Goal: Communication & Community: Ask a question

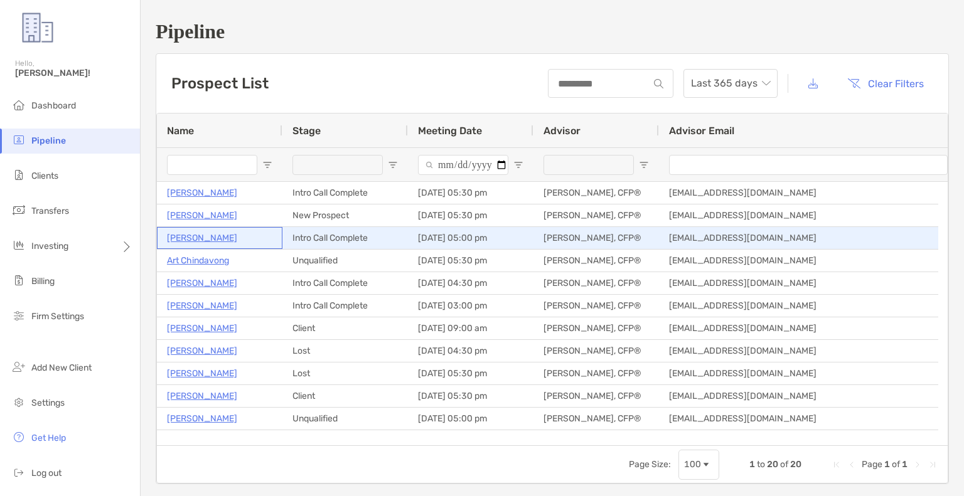
click at [201, 238] on p "[PERSON_NAME]" at bounding box center [202, 238] width 70 height 16
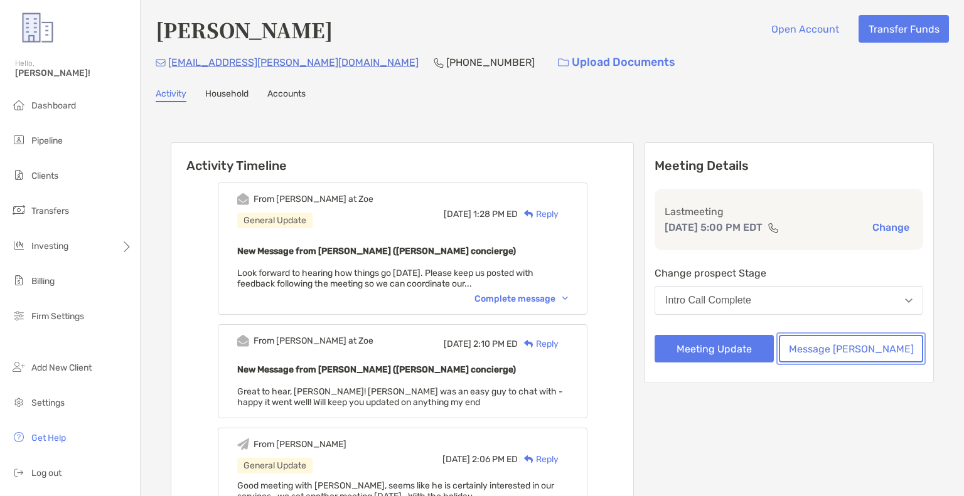
click at [863, 355] on button "Message [PERSON_NAME]" at bounding box center [851, 349] width 144 height 28
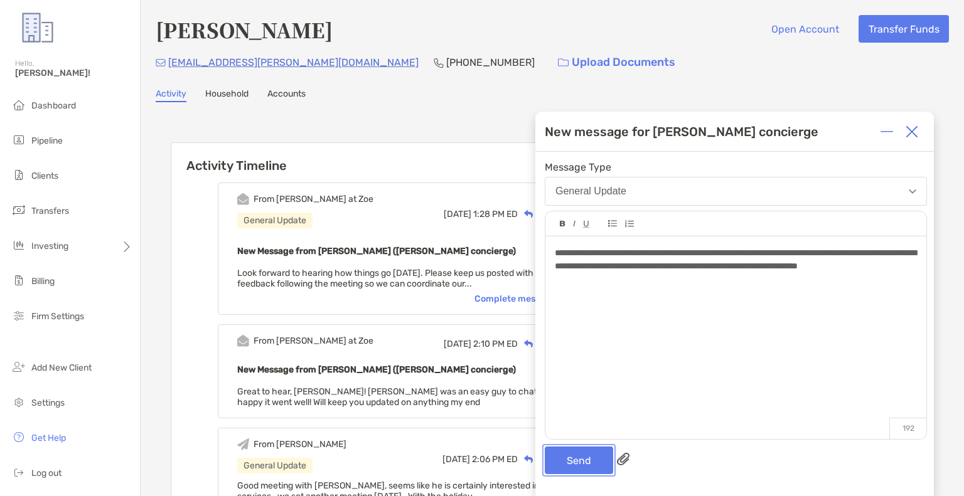
click at [571, 462] on button "Send" at bounding box center [579, 461] width 68 height 28
